Goal: Task Accomplishment & Management: Complete application form

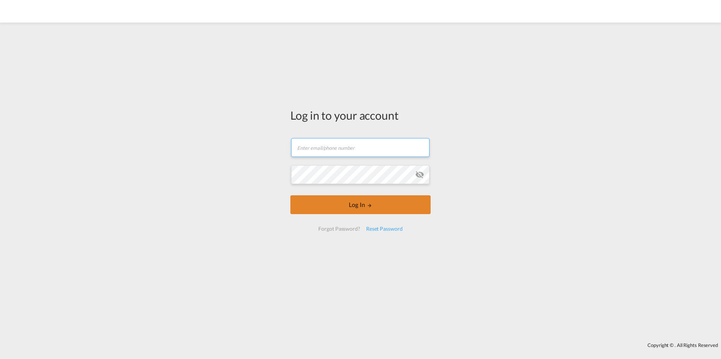
type input "[PERSON_NAME][EMAIL_ADDRESS][PERSON_NAME][DOMAIN_NAME]"
click at [346, 214] on button "Log In" at bounding box center [360, 205] width 140 height 19
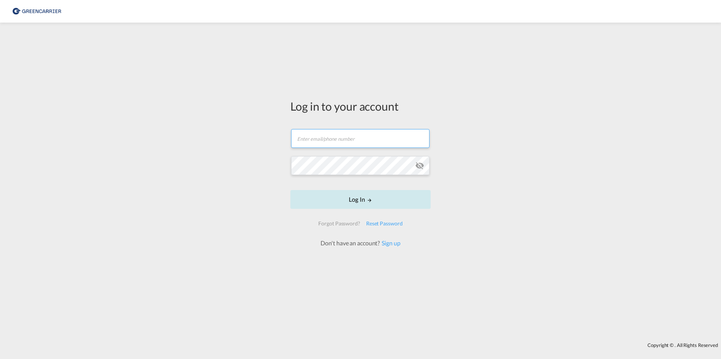
type input "[PERSON_NAME][EMAIL_ADDRESS][PERSON_NAME][DOMAIN_NAME]"
click at [349, 201] on button "Log In" at bounding box center [360, 199] width 140 height 19
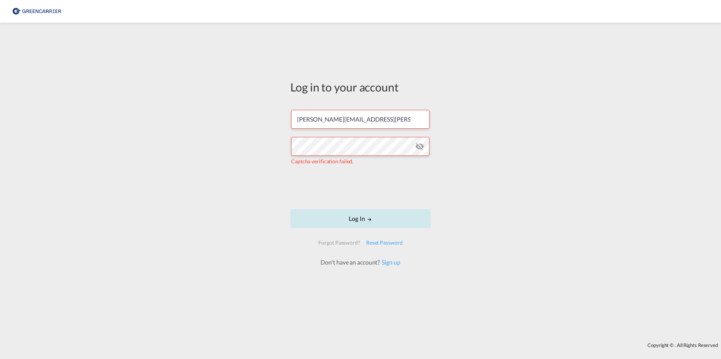
click at [346, 216] on button "Log In" at bounding box center [360, 219] width 140 height 19
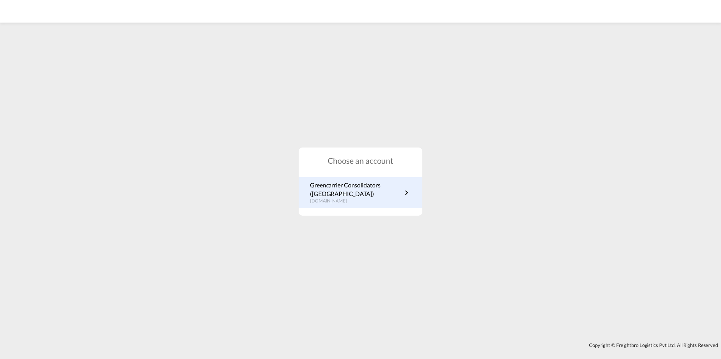
click at [355, 199] on p "de.portal.greencarrier.com" at bounding box center [356, 201] width 92 height 6
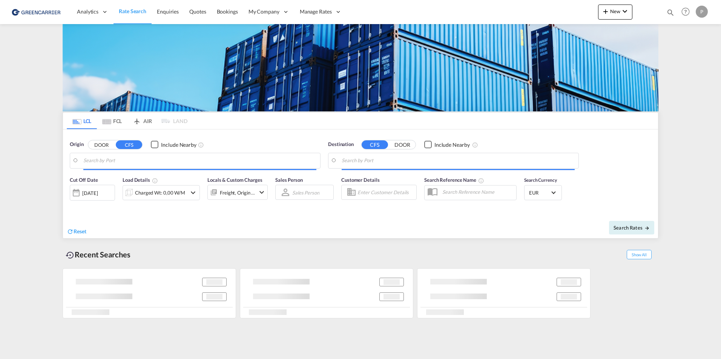
type input "[GEOGRAPHIC_DATA], [GEOGRAPHIC_DATA]"
type input "[GEOGRAPHIC_DATA], THBKK"
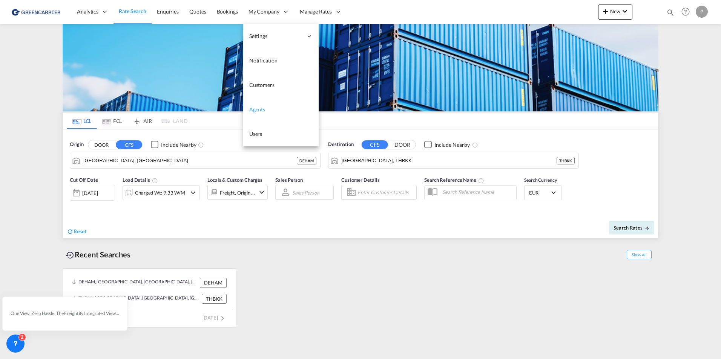
drag, startPoint x: 269, startPoint y: 85, endPoint x: 293, endPoint y: 115, distance: 38.3
click at [269, 85] on span "Customers" at bounding box center [261, 85] width 25 height 6
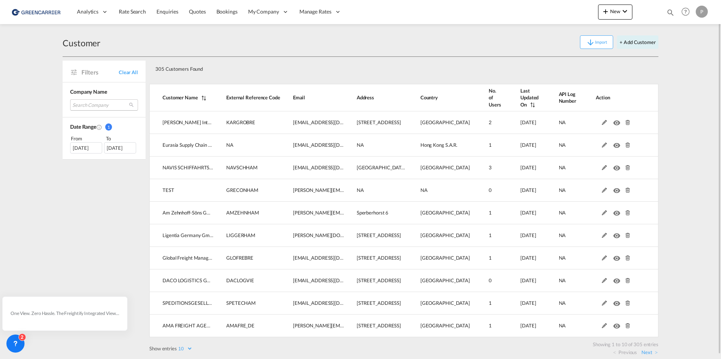
click at [84, 102] on md-select "Search Company [PERSON_NAME] internationale spedition eurasia supply chain mana…" at bounding box center [104, 104] width 68 height 11
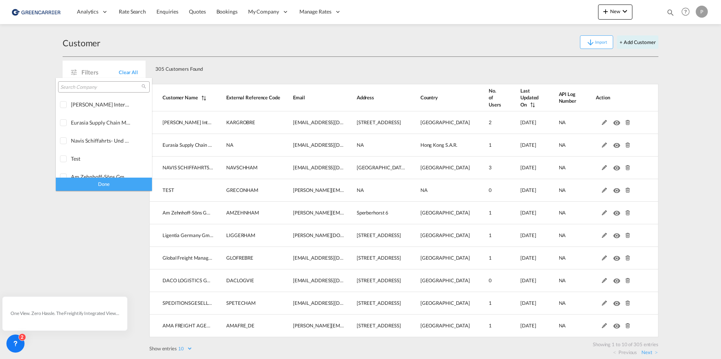
click at [83, 87] on input "search" at bounding box center [100, 87] width 81 height 7
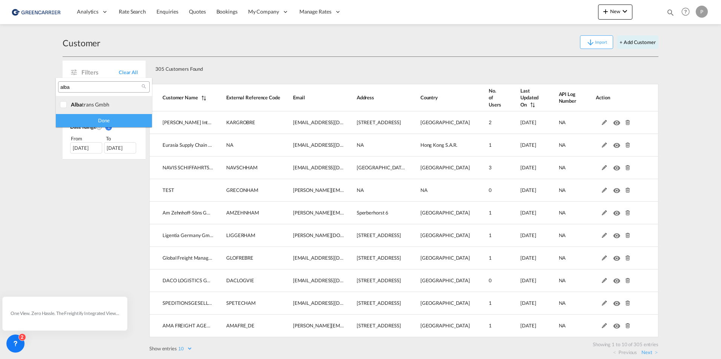
type input "alba"
click at [94, 105] on div "alba trans gmbh" at bounding box center [100, 104] width 59 height 6
click at [103, 119] on div "Done" at bounding box center [104, 120] width 96 height 13
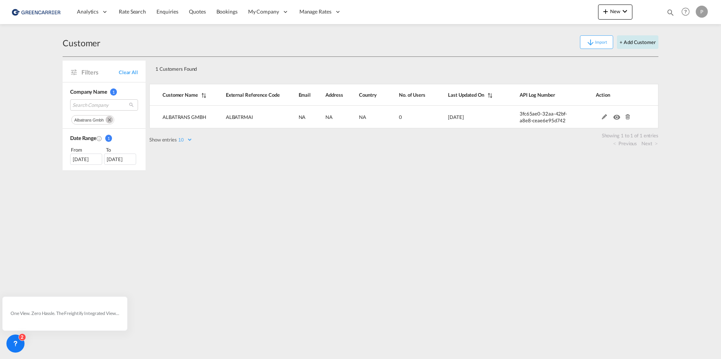
click at [642, 44] on button "+ Add Customer" at bounding box center [636, 42] width 41 height 14
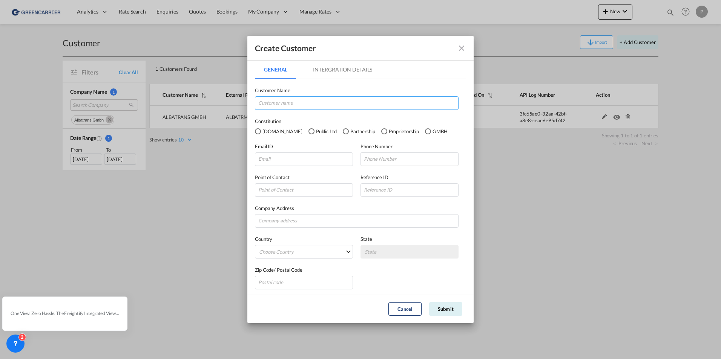
click at [298, 106] on input "GeneralIntergration Details ..." at bounding box center [356, 103] width 203 height 14
click at [463, 49] on md-icon "icon-close fg-AAA8AD" at bounding box center [461, 48] width 9 height 9
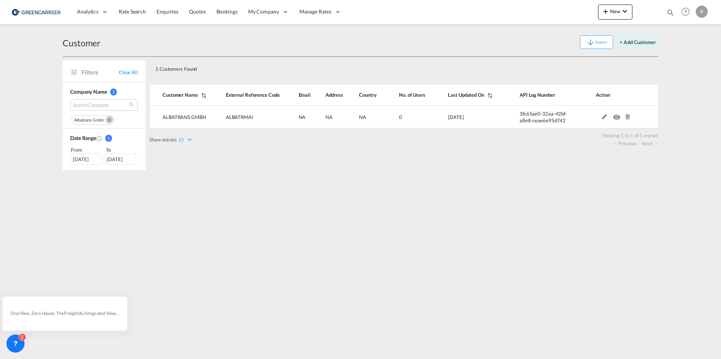
drag, startPoint x: 255, startPoint y: 135, endPoint x: 717, endPoint y: 162, distance: 463.2
click at [0, 0] on span "Users" at bounding box center [0, 0] width 0 height 0
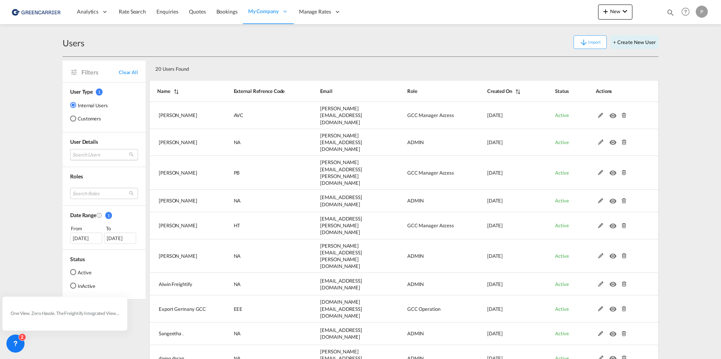
click at [76, 155] on md-select "Search Users [PERSON_NAME] [PERSON_NAME][EMAIL_ADDRESS][DOMAIN_NAME] tamizh Sel…" at bounding box center [104, 154] width 68 height 11
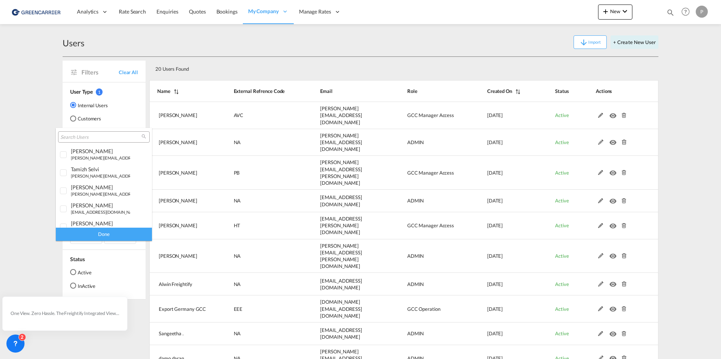
click at [81, 136] on input "search" at bounding box center [100, 137] width 81 height 7
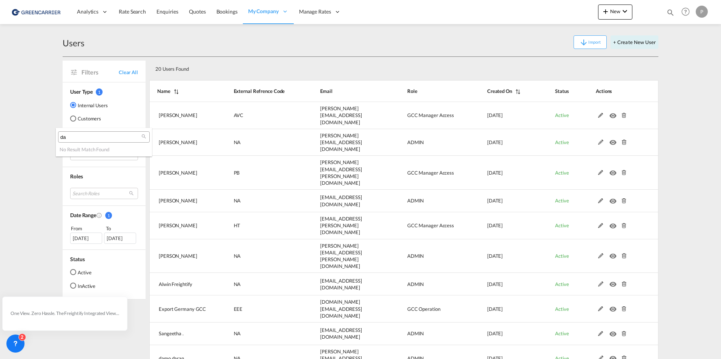
type input "d"
type input "n"
click at [408, 54] on md-backdrop at bounding box center [360, 179] width 721 height 359
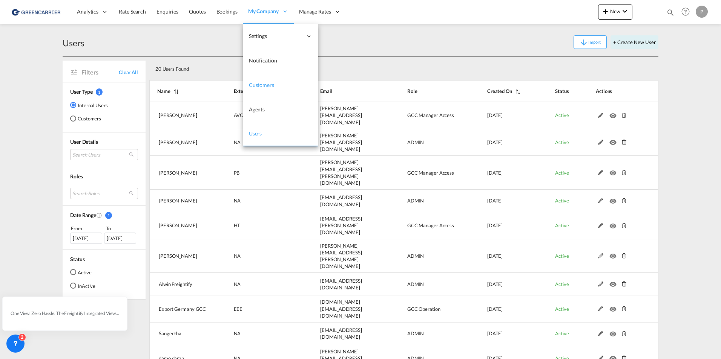
click at [257, 82] on span "Customers" at bounding box center [261, 85] width 25 height 6
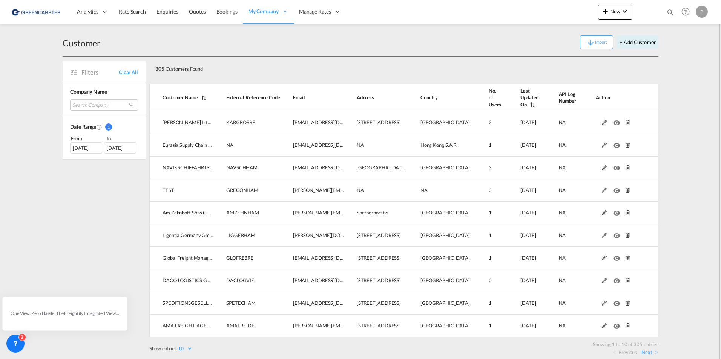
scroll to position [4, 0]
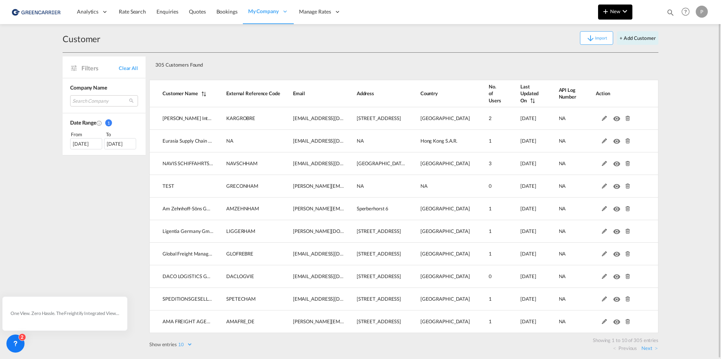
click at [620, 15] on button "New" at bounding box center [615, 12] width 34 height 15
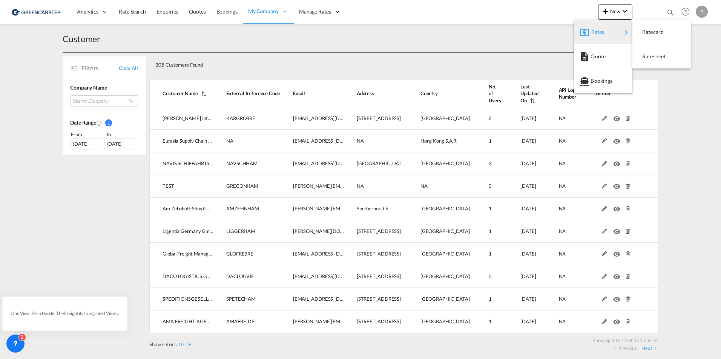
click at [543, 52] on md-backdrop at bounding box center [360, 179] width 721 height 359
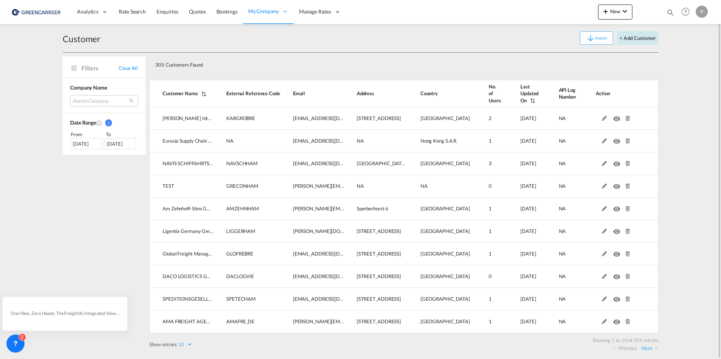
click at [628, 35] on button "+ Add Customer" at bounding box center [636, 38] width 41 height 14
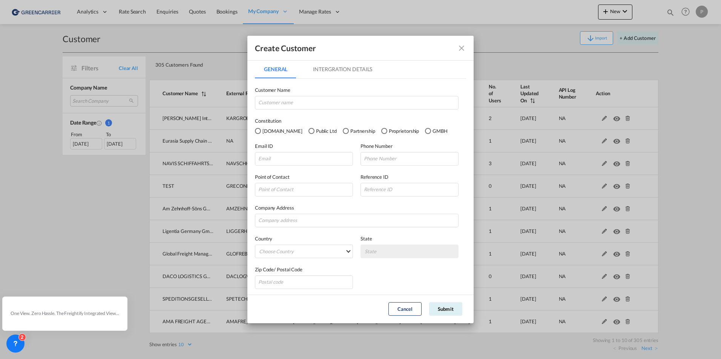
scroll to position [0, 0]
click at [329, 70] on md-tab-item "Intergration Details" at bounding box center [342, 70] width 77 height 18
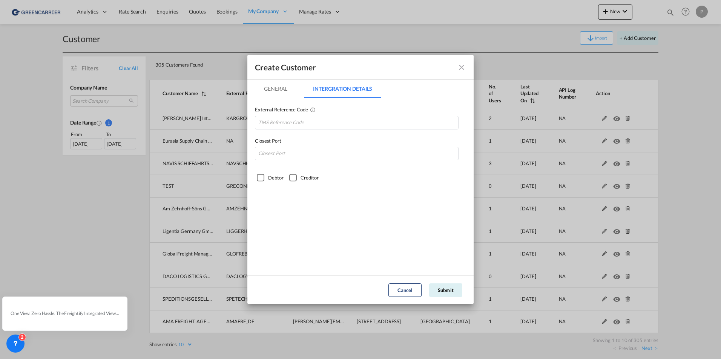
click at [280, 80] on md-tab-item "General" at bounding box center [275, 89] width 41 height 18
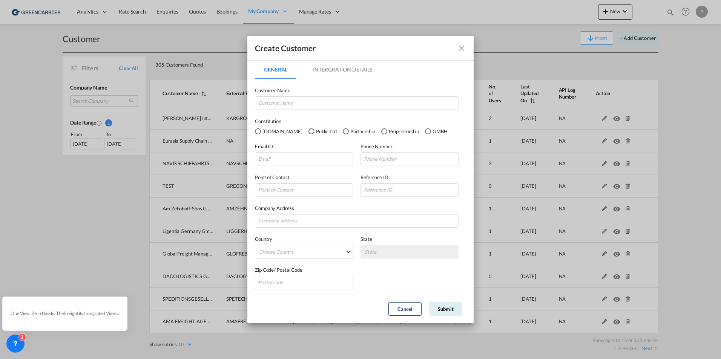
click at [458, 49] on md-icon "icon-close fg-AAA8AD" at bounding box center [461, 48] width 9 height 9
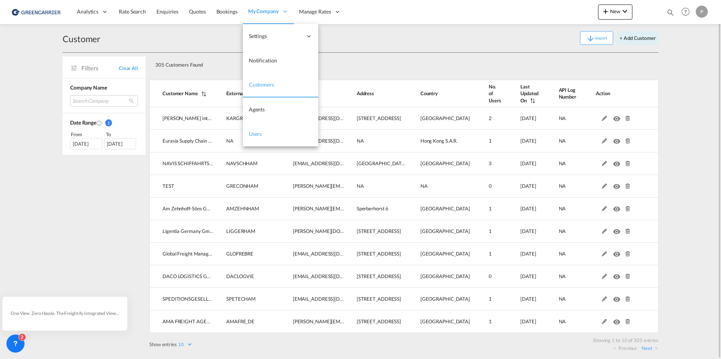
click at [254, 132] on span "Users" at bounding box center [255, 134] width 13 height 6
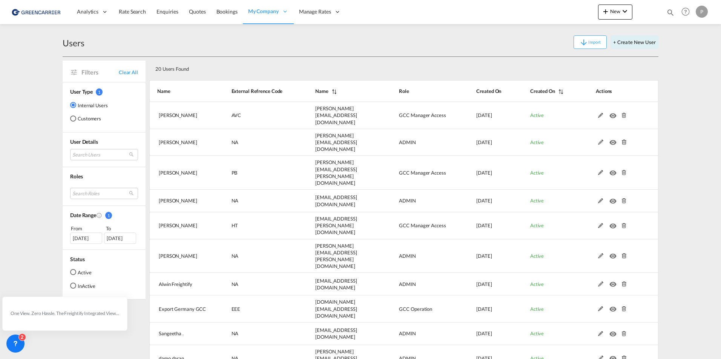
click at [84, 120] on md-radio-button "Customers" at bounding box center [89, 119] width 38 height 8
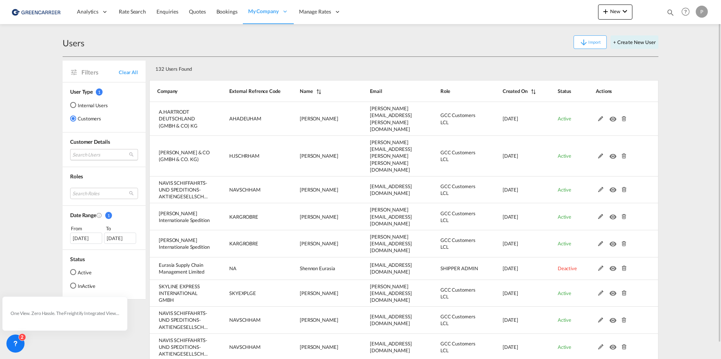
click at [89, 158] on md-select "Search Users user name user mathias Bullmann-Gandy [EMAIL_ADDRESS][PERSON_NAME]…" at bounding box center [104, 154] width 68 height 11
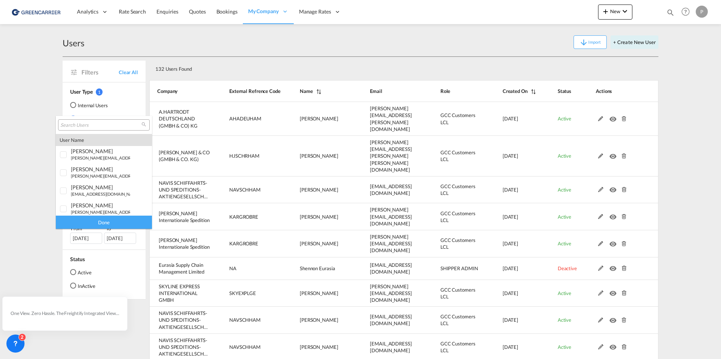
click at [89, 123] on input "search" at bounding box center [100, 125] width 81 height 7
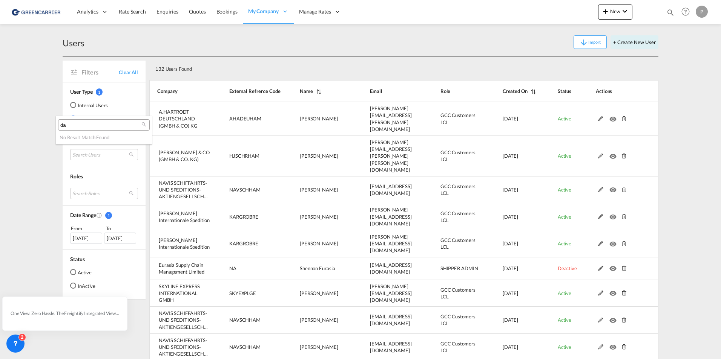
type input "d"
type input "n"
click at [334, 63] on md-backdrop at bounding box center [360, 179] width 721 height 359
click at [618, 42] on button "+ Create New User" at bounding box center [634, 42] width 48 height 14
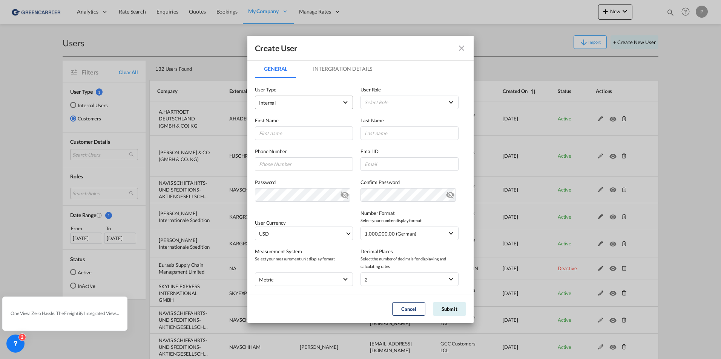
click at [298, 99] on span "Internal" at bounding box center [298, 103] width 79 height 8
click at [289, 126] on md-option "Customer" at bounding box center [303, 121] width 99 height 18
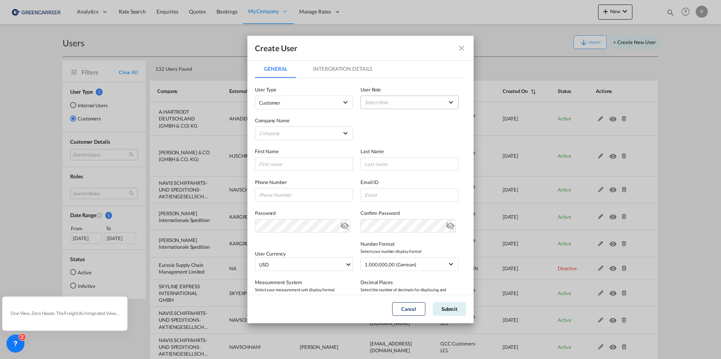
click at [366, 101] on md-select "Select Role" at bounding box center [409, 103] width 98 height 14
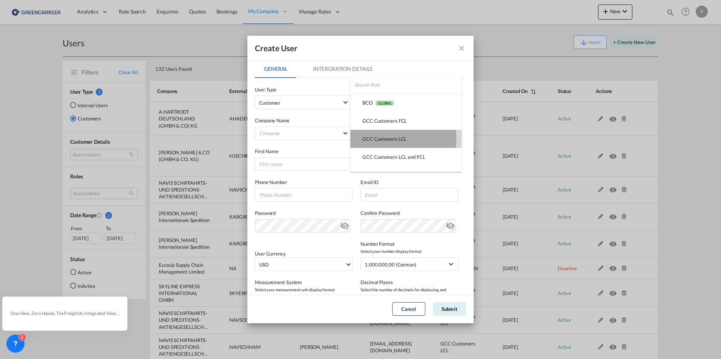
click at [376, 138] on div "GCC Customers LCL USER_DEFINED" at bounding box center [384, 139] width 44 height 7
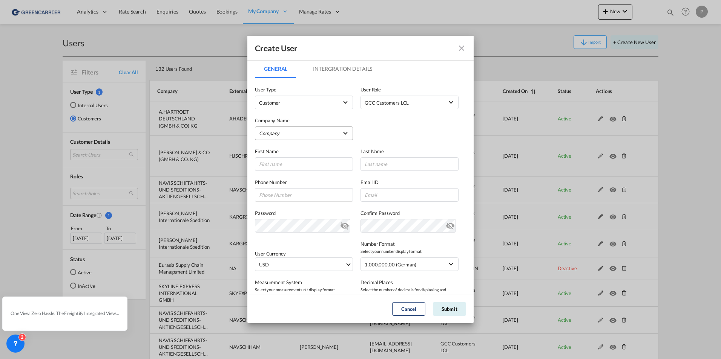
click at [325, 131] on md-select "Company Am Zehnhoff-Söns GmbH International Logistic Services AMA FREIGHT AGENC…" at bounding box center [304, 134] width 98 height 14
click at [284, 115] on input "search" at bounding box center [318, 116] width 132 height 18
type input "alba"
click at [284, 132] on div "ALBATRANS GMBH" at bounding box center [282, 133] width 44 height 7
click at [281, 161] on input "GeneralIntergration Details ..." at bounding box center [304, 165] width 98 height 14
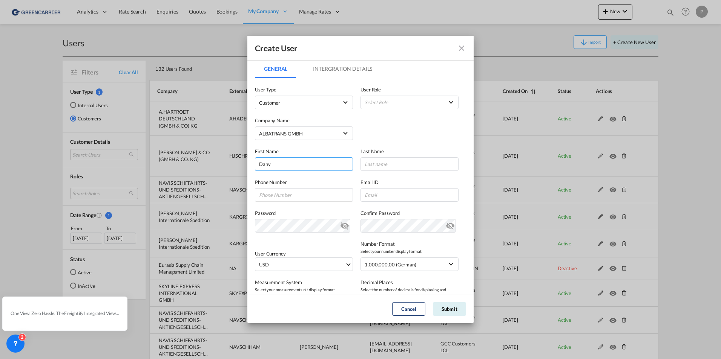
type input "Dany"
type input "[PERSON_NAME]"
click at [245, 190] on div "Create User General Intergration Details General Intergration Details User Type…" at bounding box center [360, 179] width 721 height 359
click at [272, 192] on input "GeneralIntergration Details ..." at bounding box center [304, 195] width 98 height 14
paste input "+49 [PHONE_NUMBER]"
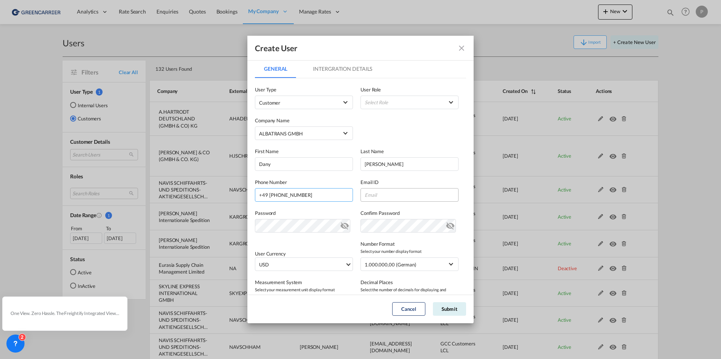
type input "+49 [PHONE_NUMBER]"
click at [378, 196] on input "GeneralIntergration Details ..." at bounding box center [409, 195] width 98 height 14
click at [399, 200] on input "GeneralIntergration Details ..." at bounding box center [409, 195] width 98 height 14
paste input "[EMAIL_ADDRESS][PERSON_NAME][DOMAIN_NAME]"
type input "[EMAIL_ADDRESS][PERSON_NAME][DOMAIN_NAME]"
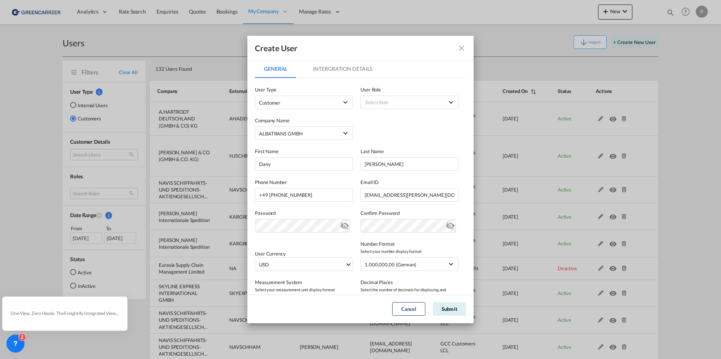
click at [342, 228] on md-icon "icon-eye-off" at bounding box center [344, 224] width 9 height 9
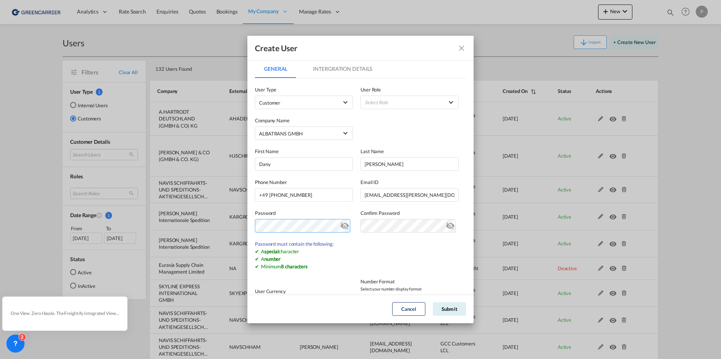
click at [251, 230] on md-dialog-content "General Intergration Details General Intergration Details User Type Customer Us…" at bounding box center [360, 177] width 226 height 235
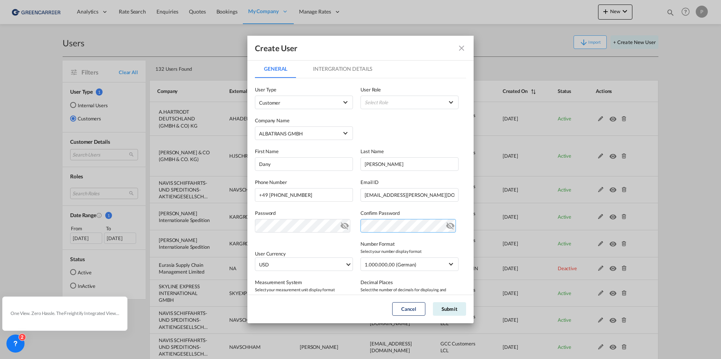
click at [346, 229] on div "Password Password must contain the following: A special character A number Mini…" at bounding box center [360, 217] width 211 height 31
click at [445, 228] on md-icon "icon-eye-off" at bounding box center [449, 224] width 9 height 9
click at [445, 225] on md-icon "icon-eye-off" at bounding box center [449, 224] width 9 height 9
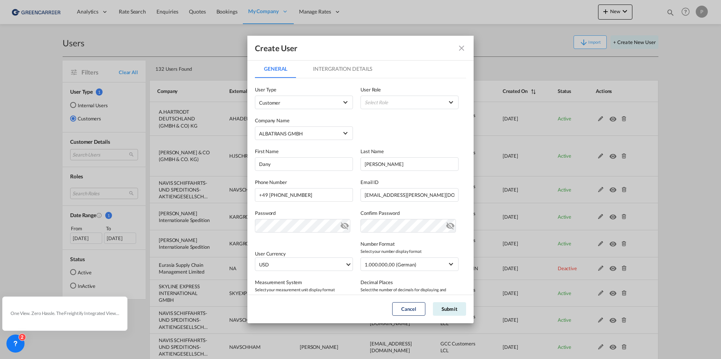
click at [340, 227] on md-icon "icon-eye-off" at bounding box center [344, 224] width 9 height 9
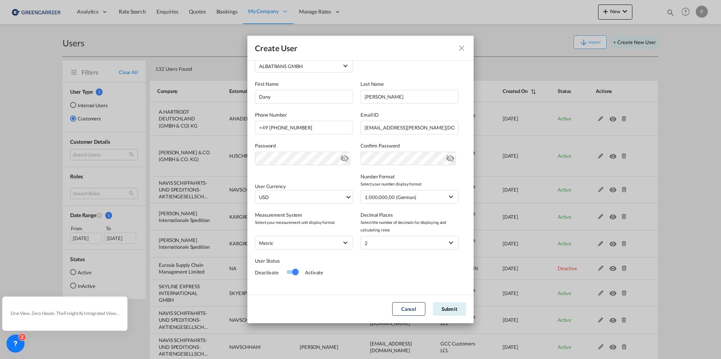
scroll to position [73, 0]
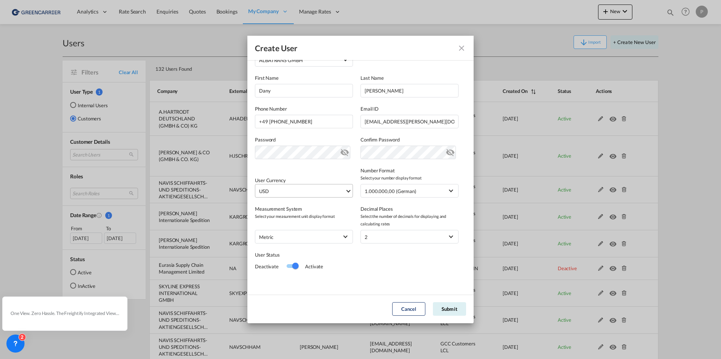
click at [334, 196] on md-select-value "USD" at bounding box center [305, 191] width 94 height 13
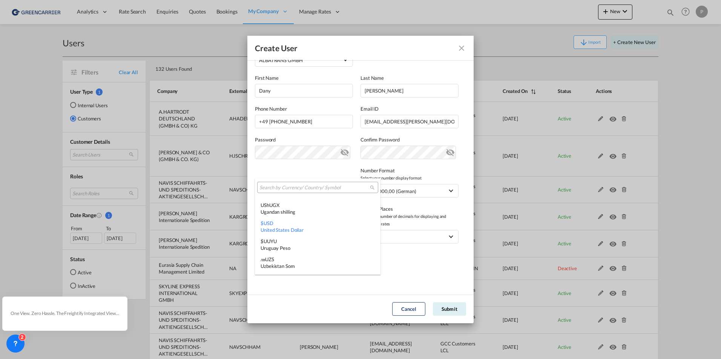
click at [295, 187] on input "search" at bounding box center [314, 188] width 110 height 7
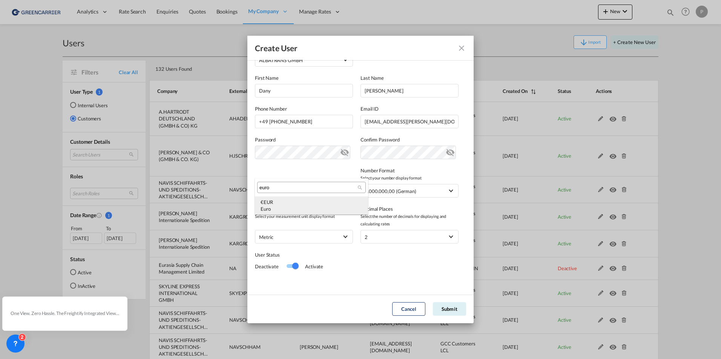
type input "euro"
click at [288, 200] on div "€ EUR Euro" at bounding box center [311, 206] width 102 height 14
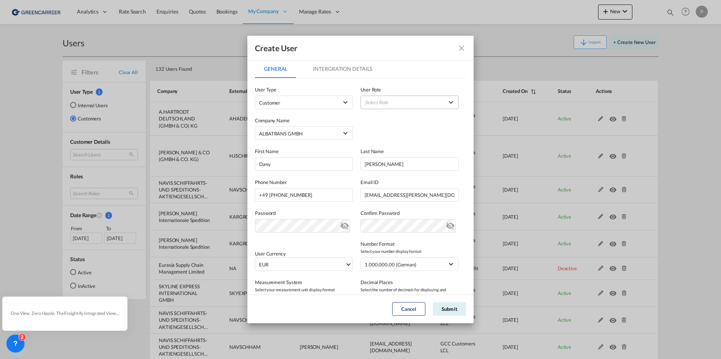
click at [377, 105] on md-select "Select Role" at bounding box center [409, 103] width 98 height 14
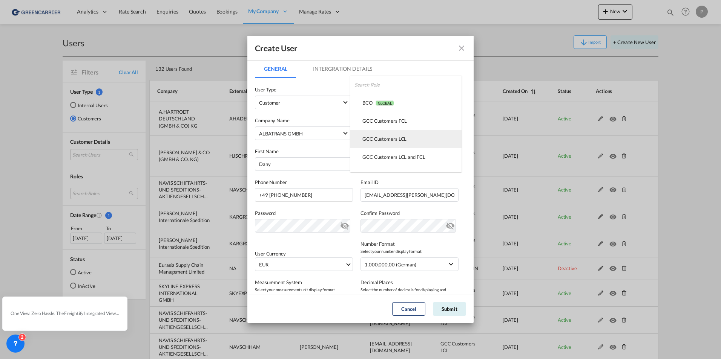
click at [378, 136] on div "GCC Customers LCL USER_DEFINED" at bounding box center [384, 139] width 44 height 7
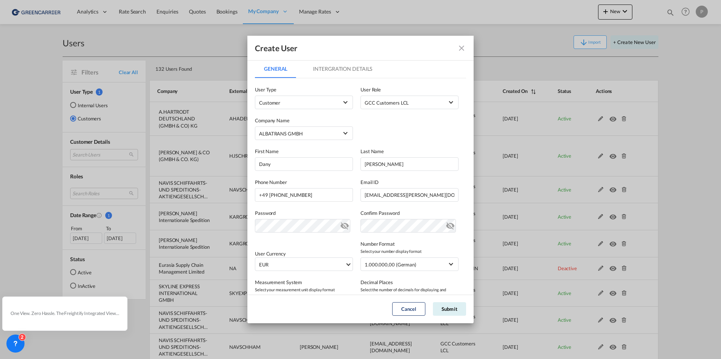
click at [333, 64] on md-tab-item "Intergration Details" at bounding box center [342, 69] width 77 height 18
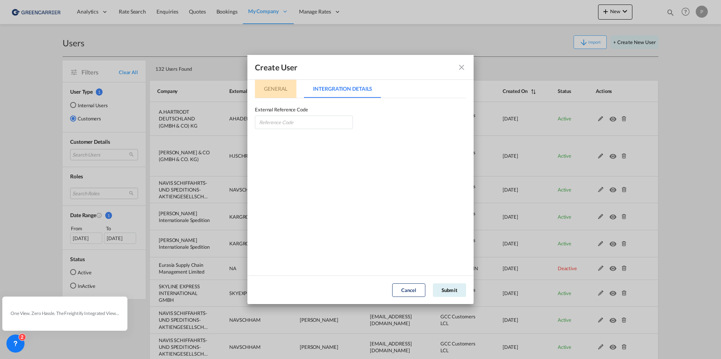
click at [274, 85] on md-tab-item "General" at bounding box center [275, 89] width 41 height 18
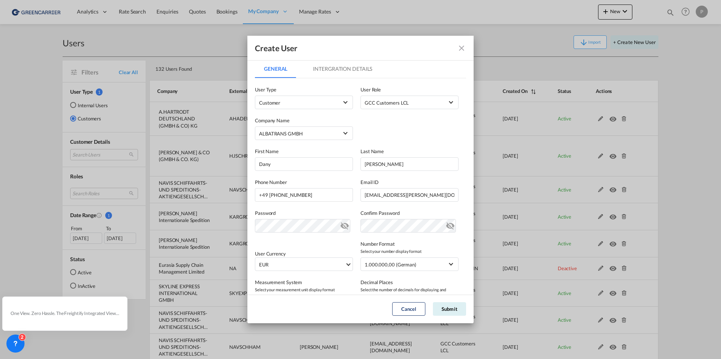
click at [346, 69] on md-tab-item "Intergration Details" at bounding box center [342, 69] width 77 height 18
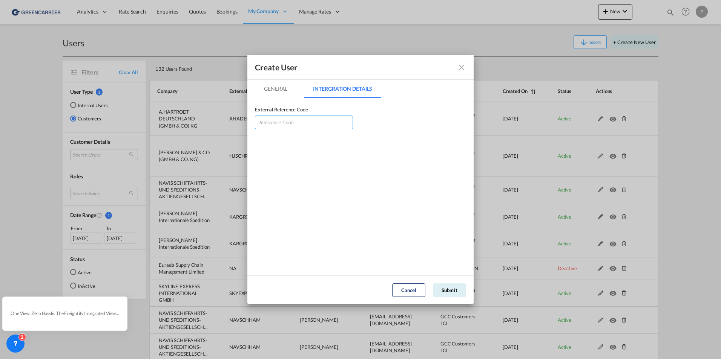
click at [271, 118] on input "GeneralIntergration Details ..." at bounding box center [304, 123] width 98 height 14
type input "a"
type input "ALBATRMAI"
click at [280, 88] on md-tab-item "General" at bounding box center [275, 89] width 41 height 18
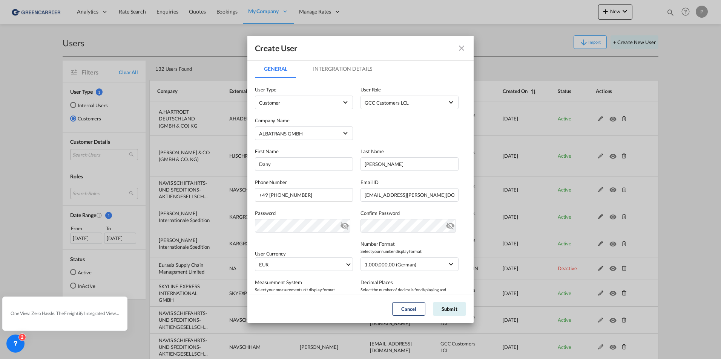
click at [446, 227] on md-icon "icon-eye-off" at bounding box center [449, 224] width 9 height 9
click at [343, 227] on md-icon "icon-eye-off" at bounding box center [344, 224] width 9 height 9
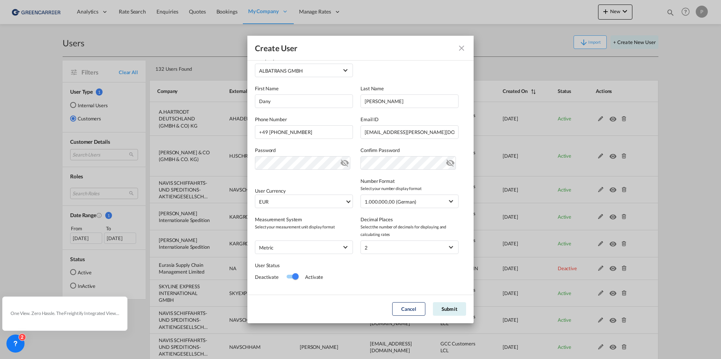
scroll to position [73, 0]
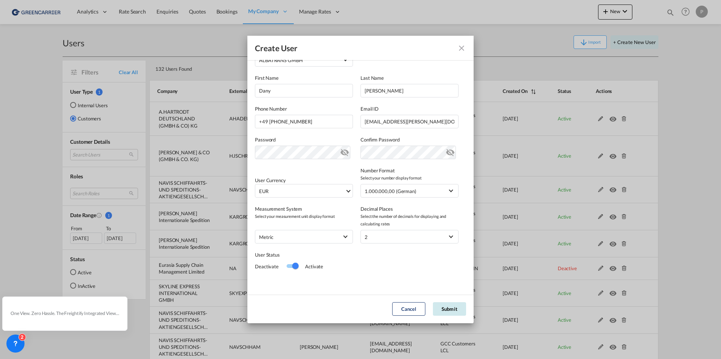
click at [441, 309] on button "Submit" at bounding box center [449, 310] width 33 height 14
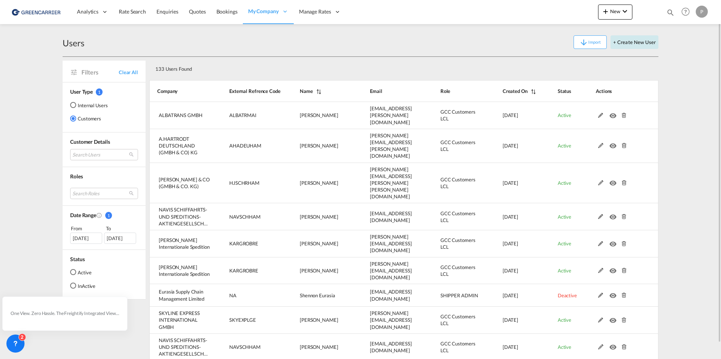
click at [633, 40] on button "+ Create New User" at bounding box center [634, 42] width 48 height 14
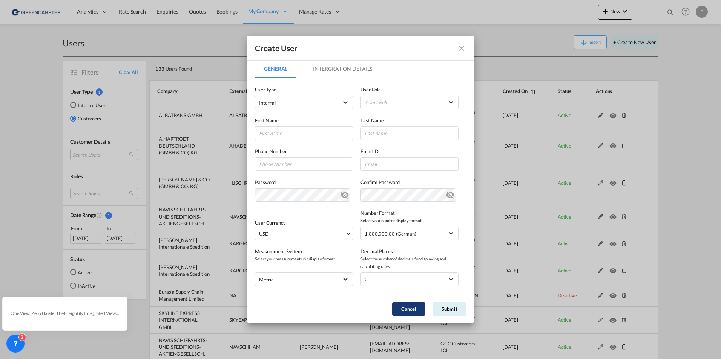
click at [411, 303] on button "Cancel" at bounding box center [408, 310] width 33 height 14
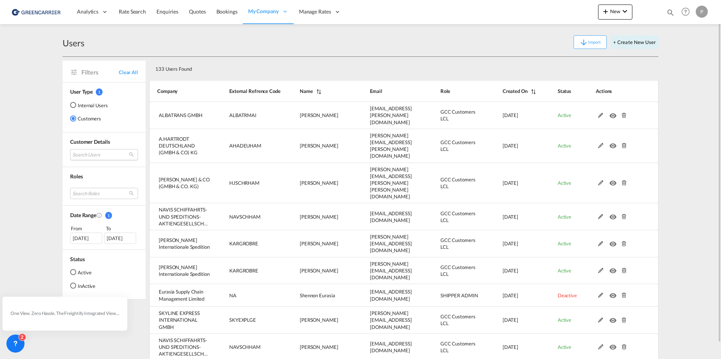
click at [90, 156] on md-select "Search Users" at bounding box center [104, 154] width 68 height 11
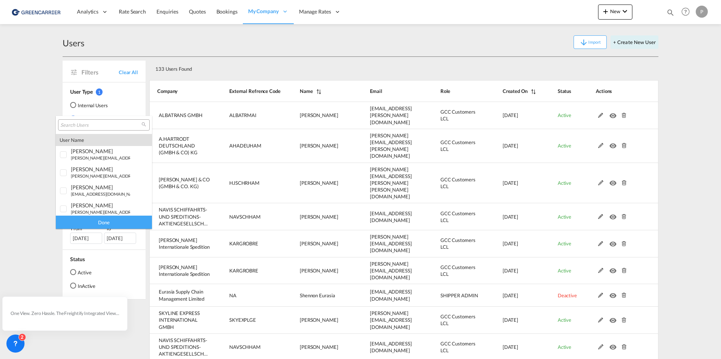
click at [76, 126] on input "search" at bounding box center [100, 125] width 81 height 7
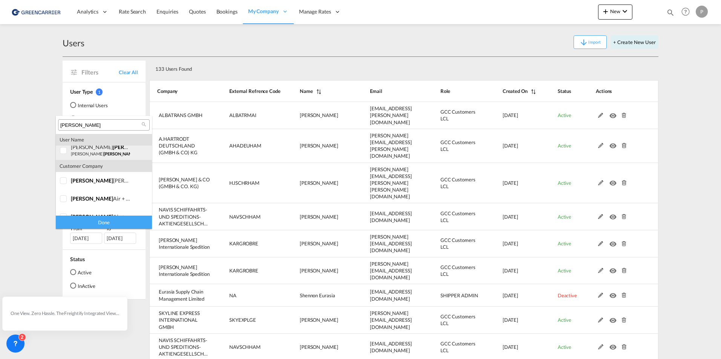
scroll to position [69, 0]
type input "[PERSON_NAME]"
click at [104, 188] on div "[PERSON_NAME] air + sea [GEOGRAPHIC_DATA]" at bounding box center [100, 188] width 59 height 6
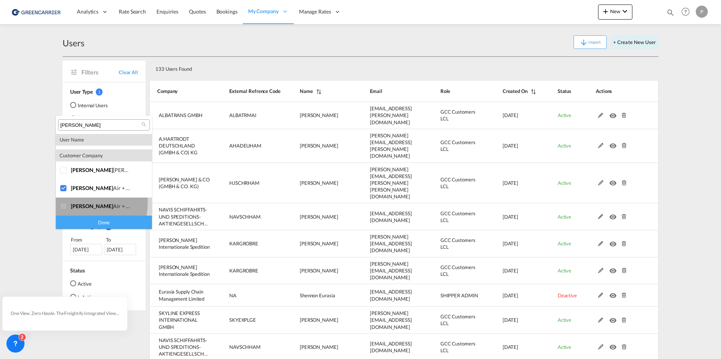
click at [78, 203] on span "[PERSON_NAME]" at bounding box center [92, 206] width 42 height 6
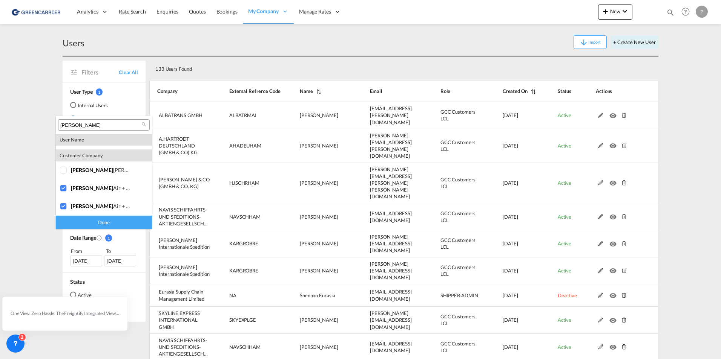
click at [85, 217] on div "Done" at bounding box center [104, 222] width 96 height 13
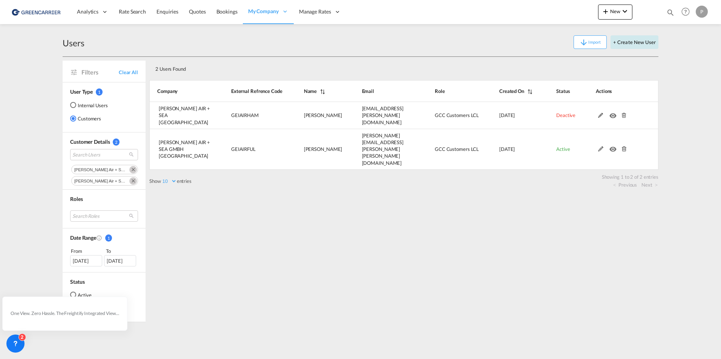
click at [634, 44] on button "+ Create New User" at bounding box center [634, 42] width 48 height 14
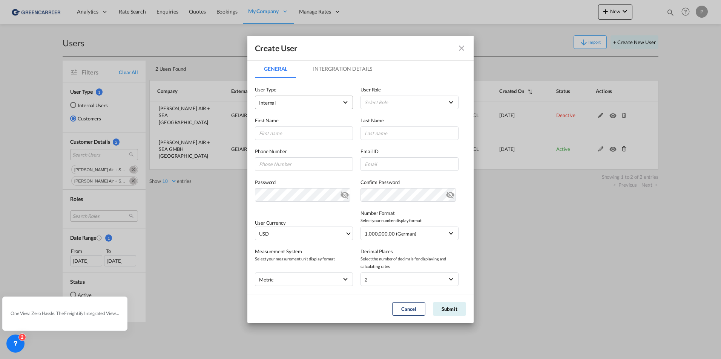
click at [297, 97] on md-select "Internal Internal Customer" at bounding box center [304, 103] width 98 height 14
click at [294, 124] on md-option "Customer" at bounding box center [303, 121] width 99 height 18
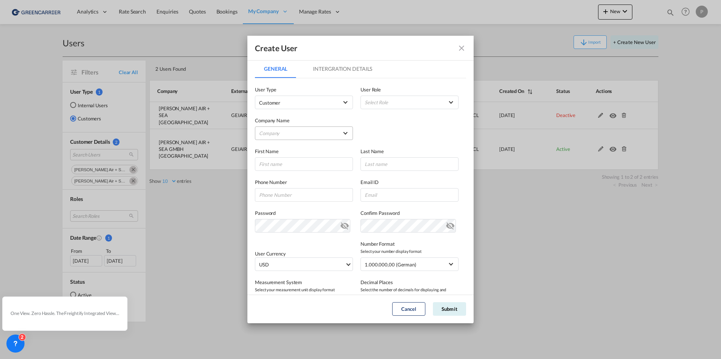
click at [303, 133] on md-select "Company ALBATRANS GMBH" at bounding box center [304, 134] width 98 height 14
click at [281, 113] on input "search" at bounding box center [305, 116] width 107 height 18
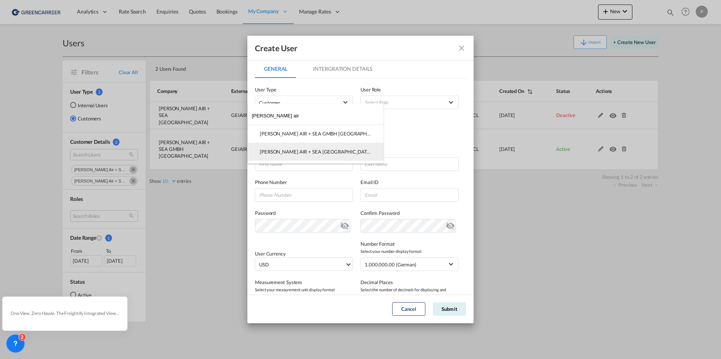
type input "[PERSON_NAME] air"
click at [314, 150] on div "[PERSON_NAME] AIR + SEA [GEOGRAPHIC_DATA]" at bounding box center [316, 151] width 112 height 7
click at [298, 161] on input "GeneralIntergration Details ..." at bounding box center [304, 165] width 98 height 14
type input "Berkant"
type input "Oguz"
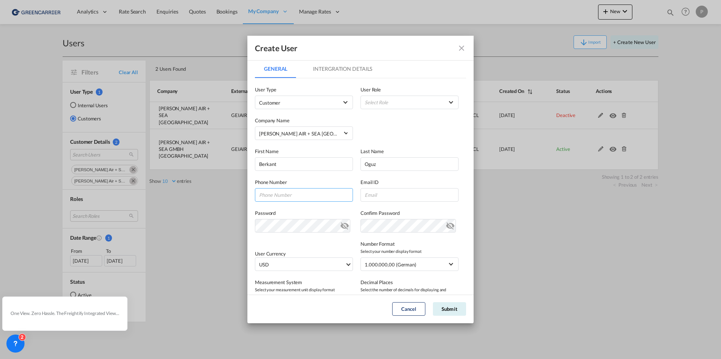
click at [274, 198] on input "GeneralIntergration Details ..." at bounding box center [304, 195] width 98 height 14
paste input "06618300336"
click at [396, 188] on div "Email ID" at bounding box center [413, 190] width 106 height 23
drag, startPoint x: 393, startPoint y: 191, endPoint x: 387, endPoint y: 196, distance: 7.8
click at [393, 191] on input "GeneralIntergration Details ..." at bounding box center [409, 195] width 98 height 14
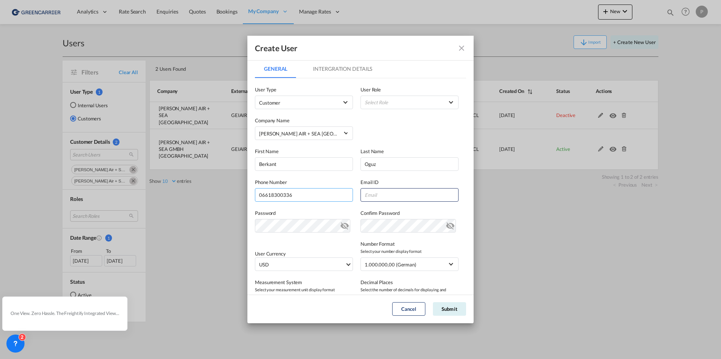
click at [260, 195] on input "06618300336" at bounding box center [304, 195] width 98 height 14
type input "06618300336"
click at [365, 194] on input "GeneralIntergration Details ..." at bounding box center [409, 195] width 98 height 14
paste input "[EMAIL_ADDRESS][PERSON_NAME][DOMAIN_NAME]"
type input "[EMAIL_ADDRESS][PERSON_NAME][DOMAIN_NAME]"
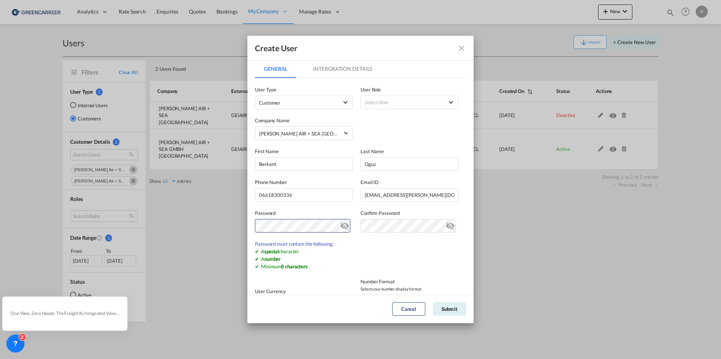
click at [345, 227] on md-icon "icon-eye-off" at bounding box center [344, 224] width 9 height 9
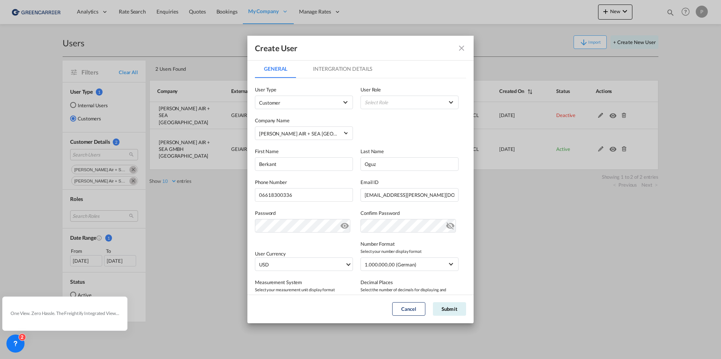
click at [344, 227] on md-icon "icon-eye-off" at bounding box center [344, 224] width 9 height 9
click at [445, 229] on md-icon "icon-eye-off" at bounding box center [449, 224] width 9 height 9
click at [338, 263] on span "USD" at bounding box center [302, 265] width 86 height 8
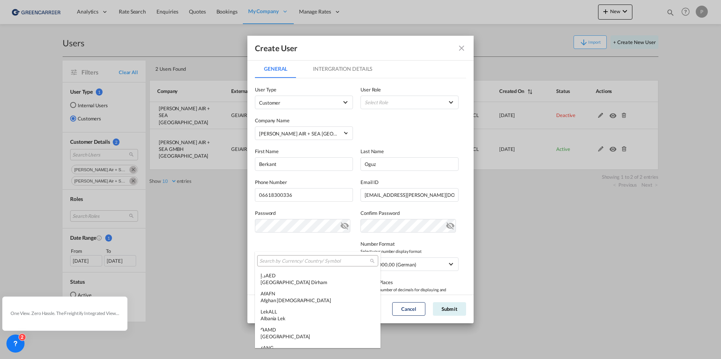
scroll to position [2602, 0]
type md-option "USD"
click at [338, 263] on input "search" at bounding box center [314, 261] width 110 height 7
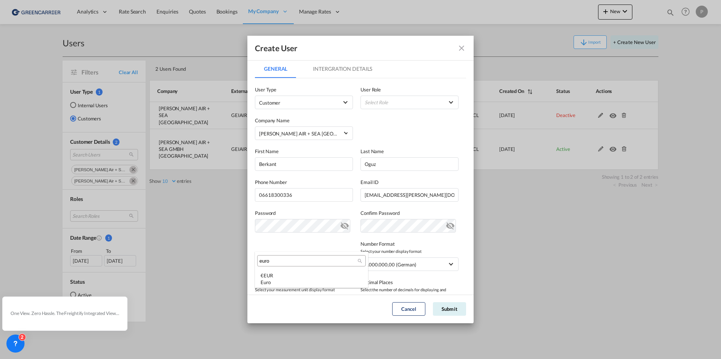
scroll to position [0, 0]
type input "euro"
click at [301, 281] on div "Euro" at bounding box center [311, 282] width 102 height 7
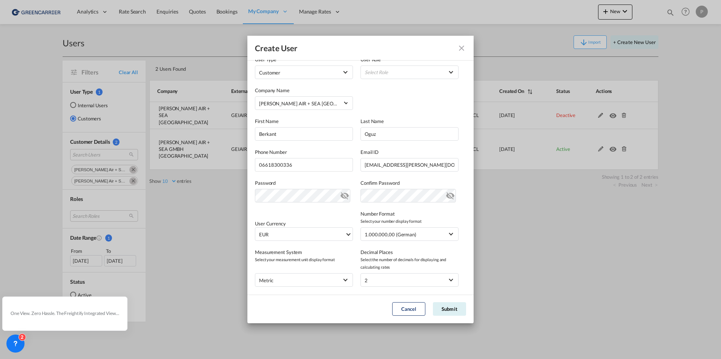
scroll to position [73, 0]
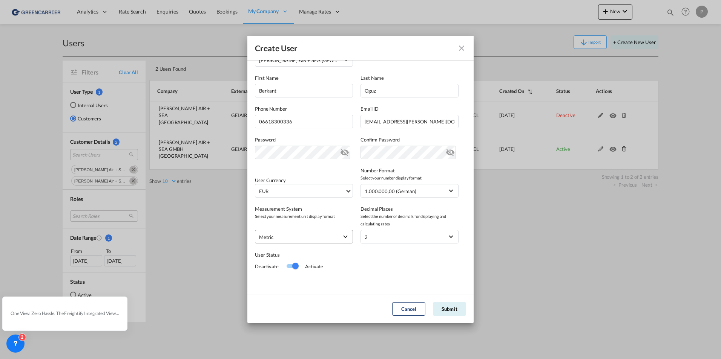
click at [340, 239] on md-select-value "metric" at bounding box center [304, 237] width 90 height 10
click at [300, 237] on md-option "metric" at bounding box center [303, 237] width 99 height 18
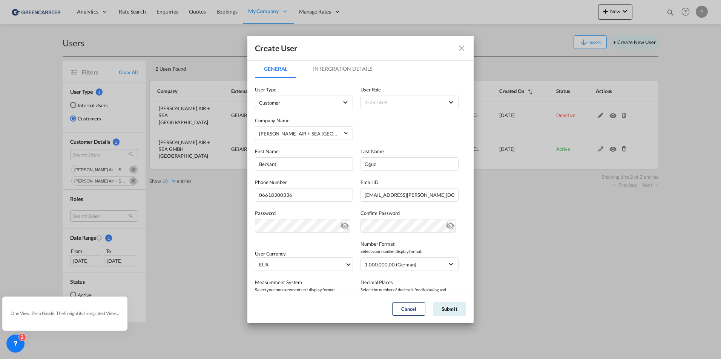
click at [343, 71] on md-tab-item "Intergration Details" at bounding box center [342, 69] width 77 height 18
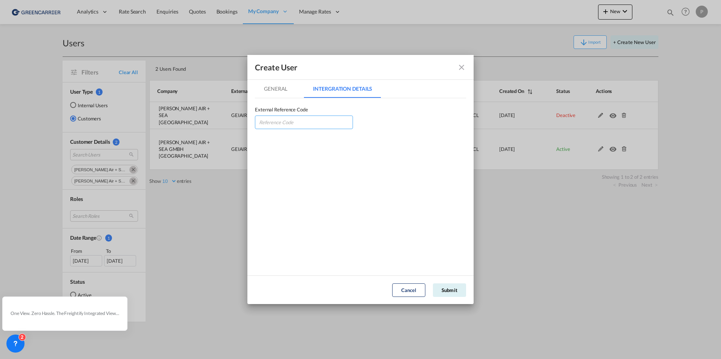
click at [268, 120] on input "GeneralIntergration Details ..." at bounding box center [304, 123] width 98 height 14
paste input "GEIAIRHAM"
type input "GEIAIRHAM"
click at [273, 86] on md-tab-item "General" at bounding box center [275, 89] width 41 height 18
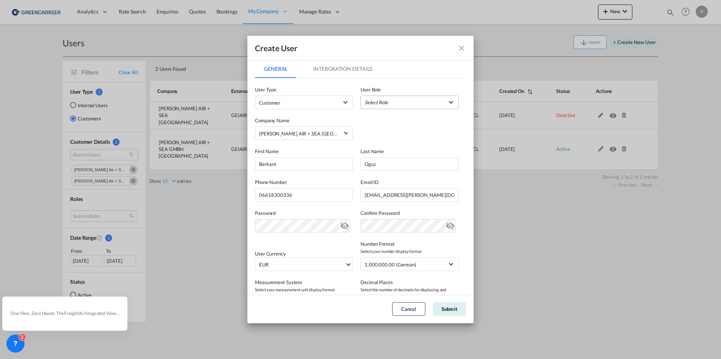
click at [428, 103] on md-select "Select Role BCO GLOBAL GCC Customers FCL USER_DEFINED GCC Customers LCL USER_DE…" at bounding box center [409, 103] width 98 height 14
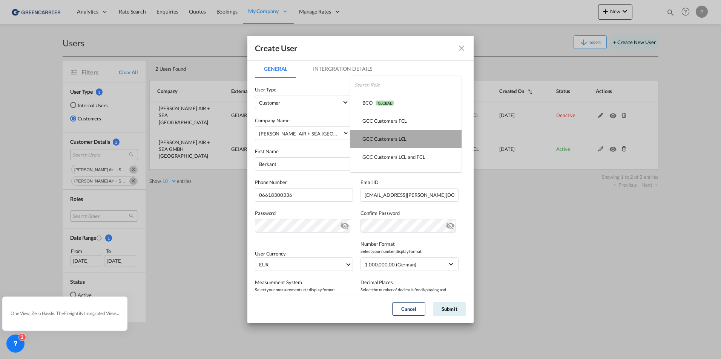
click at [412, 142] on md-option "GCC Customers LCL USER_DEFINED" at bounding box center [405, 139] width 111 height 18
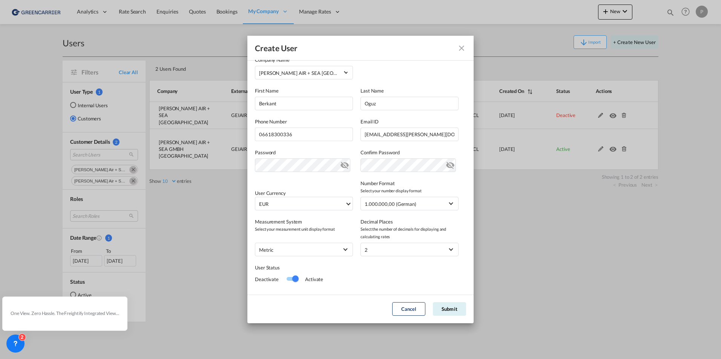
scroll to position [73, 0]
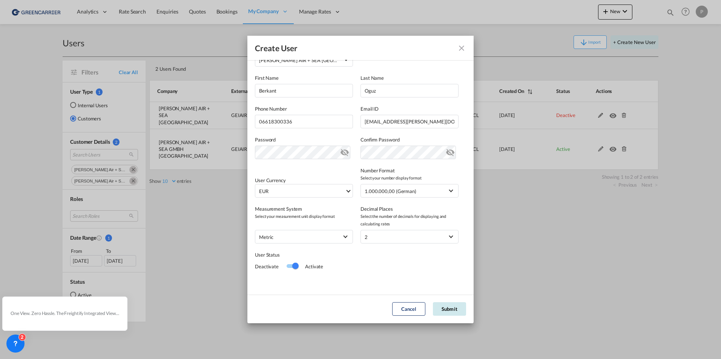
click at [442, 307] on button "Submit" at bounding box center [449, 310] width 33 height 14
